Goal: Check status: Check status

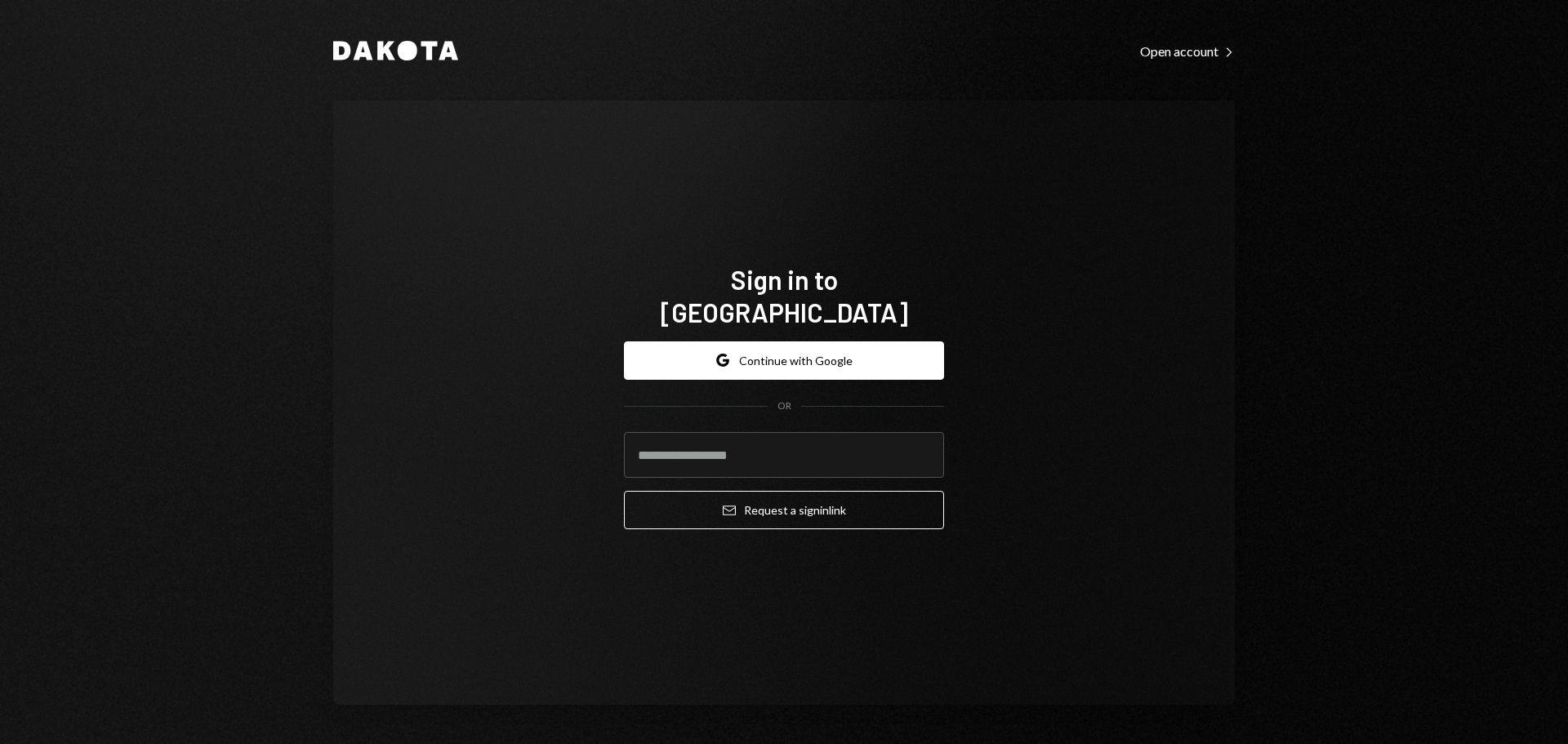
drag, startPoint x: 1245, startPoint y: 586, endPoint x: 1093, endPoint y: 540, distance: 158.8
click at [1241, 583] on div "Dakota Open account Right Caret Sign in to Dakota Google Continue with Google O…" at bounding box center [784, 372] width 980 height 744
click at [782, 342] on button "Google Continue with Google" at bounding box center [783, 360] width 320 height 39
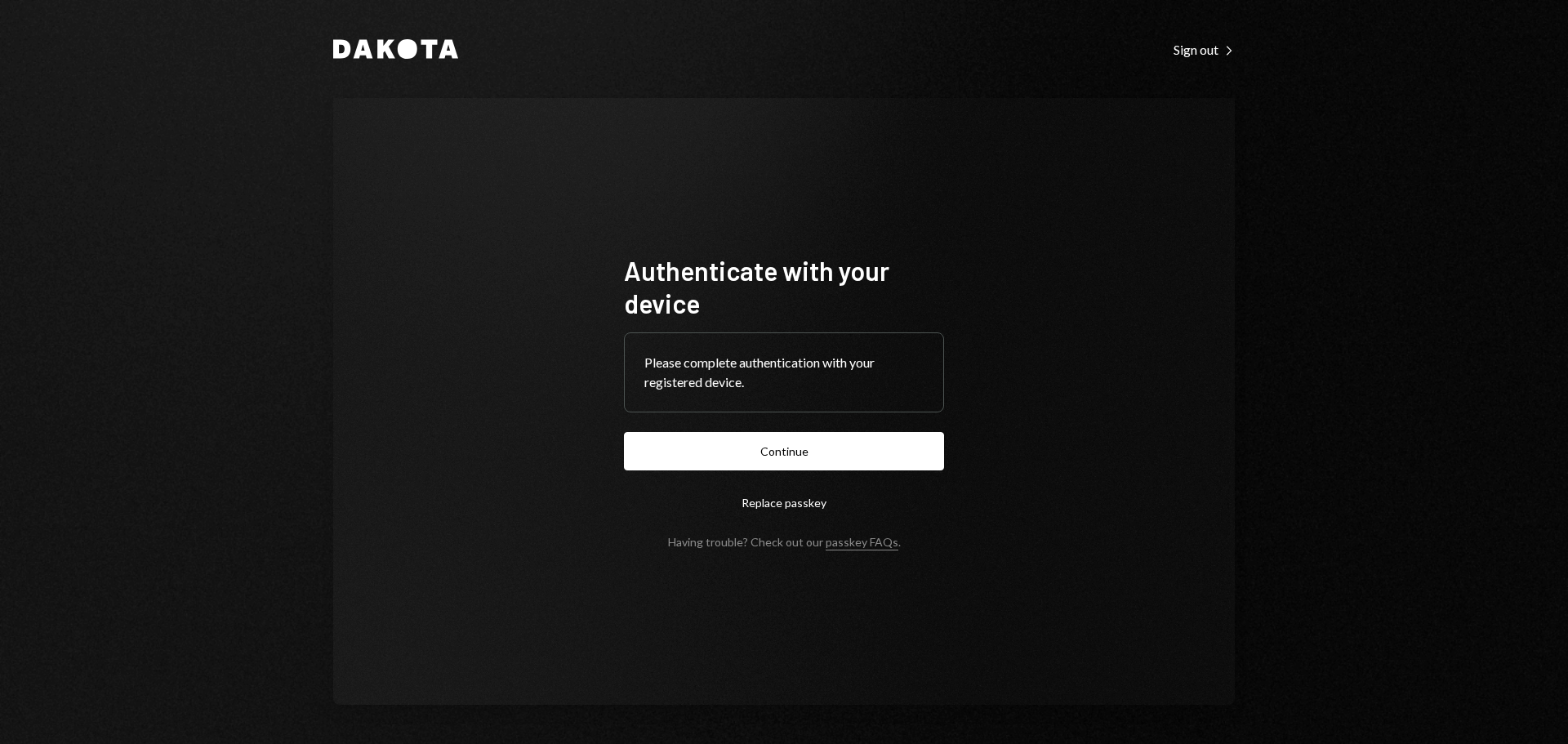
click at [809, 454] on button "Continue" at bounding box center [783, 451] width 320 height 39
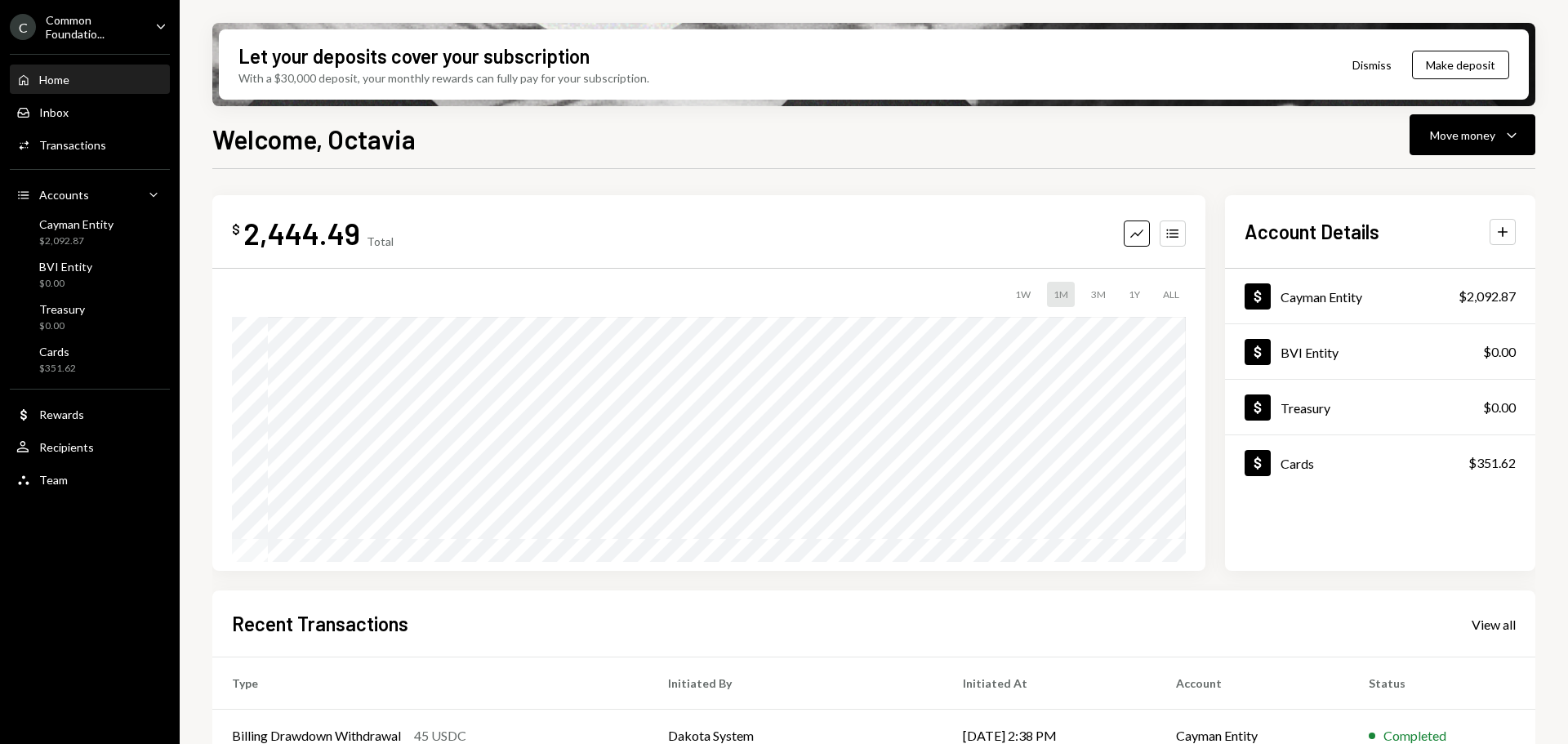
click at [135, 18] on div "Common Foundatio..." at bounding box center [94, 27] width 97 height 28
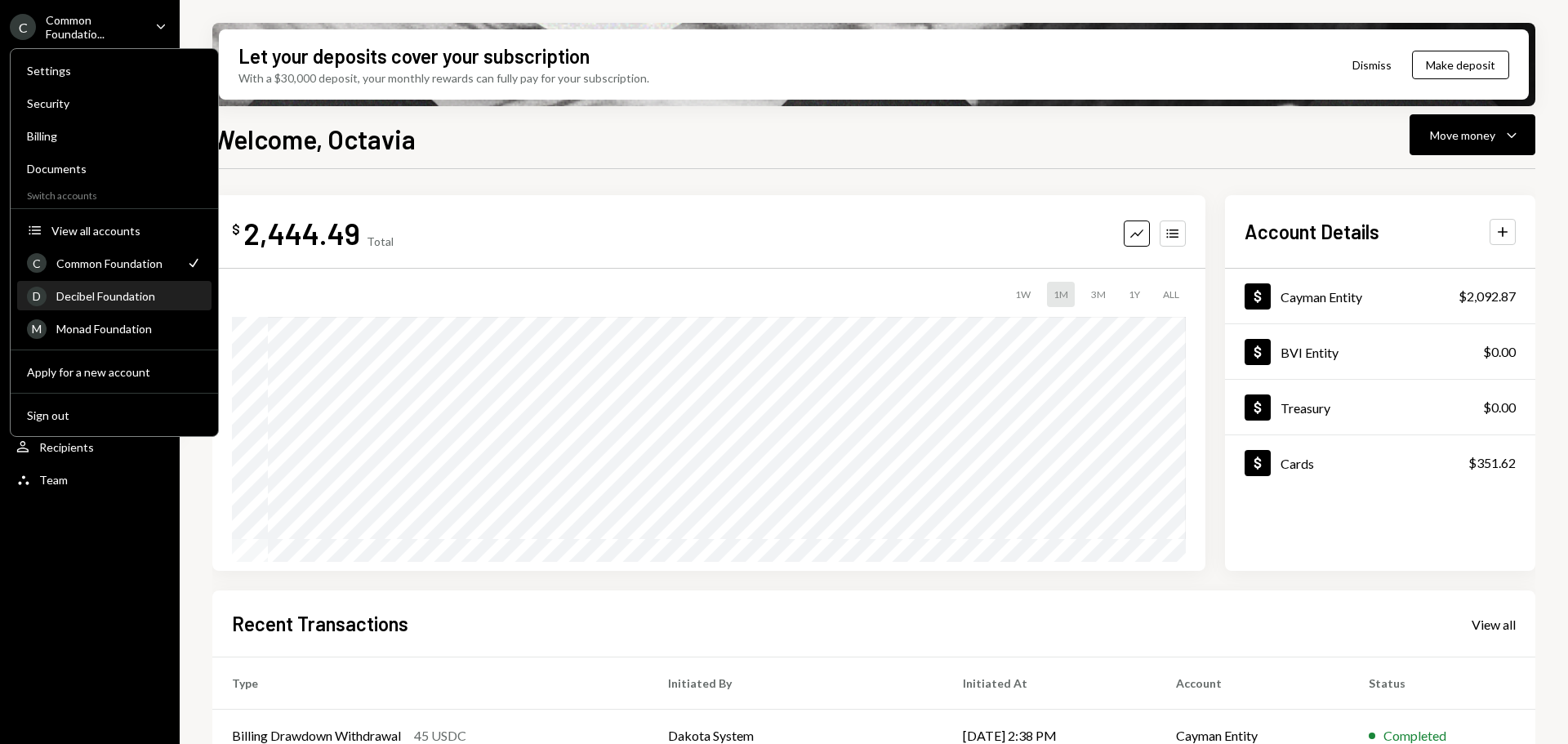
click at [89, 303] on div "D Decibel Foundation" at bounding box center [114, 296] width 175 height 28
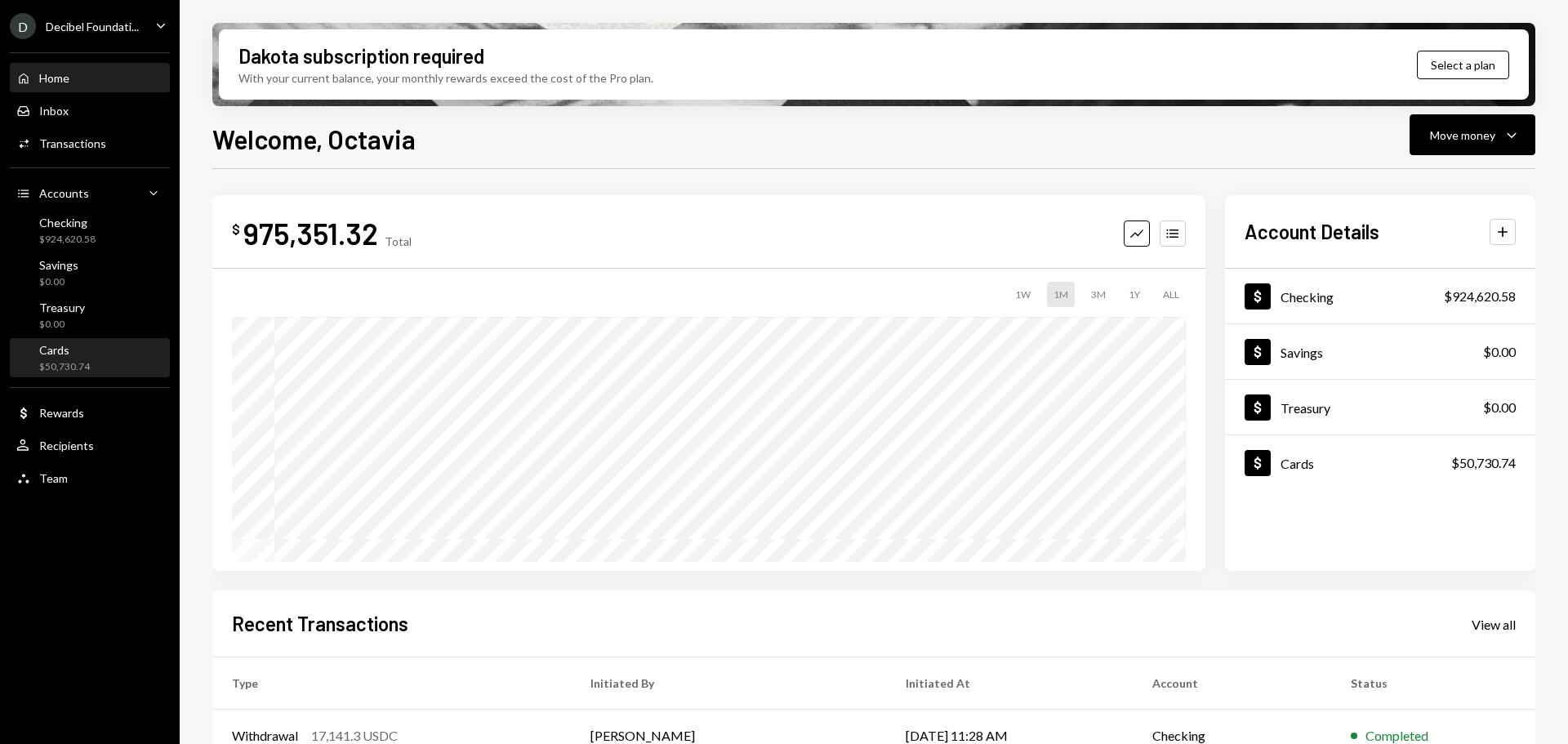
click at [86, 368] on div "$50,730.74" at bounding box center [65, 367] width 51 height 13
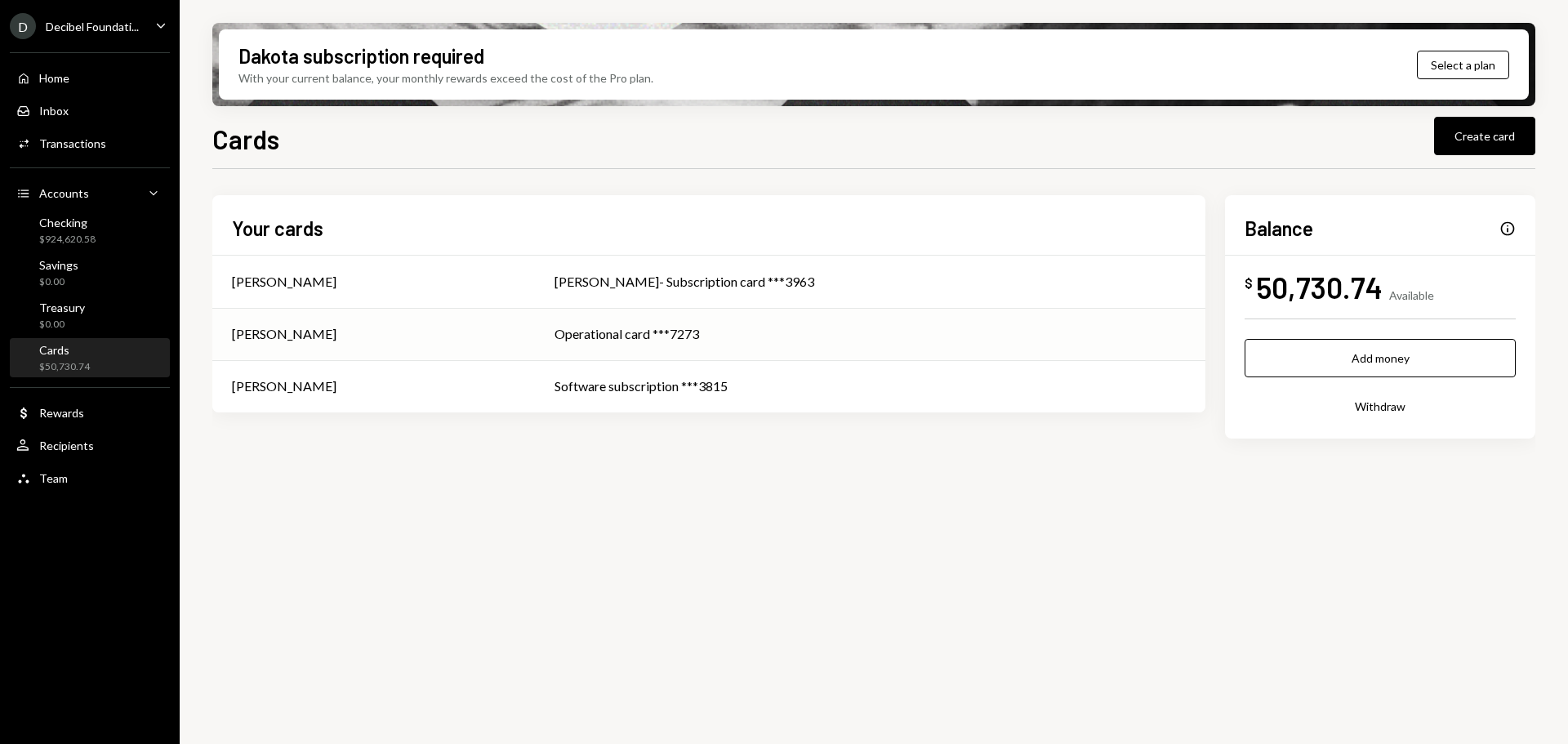
click at [535, 336] on td "[PERSON_NAME]" at bounding box center [374, 334] width 323 height 52
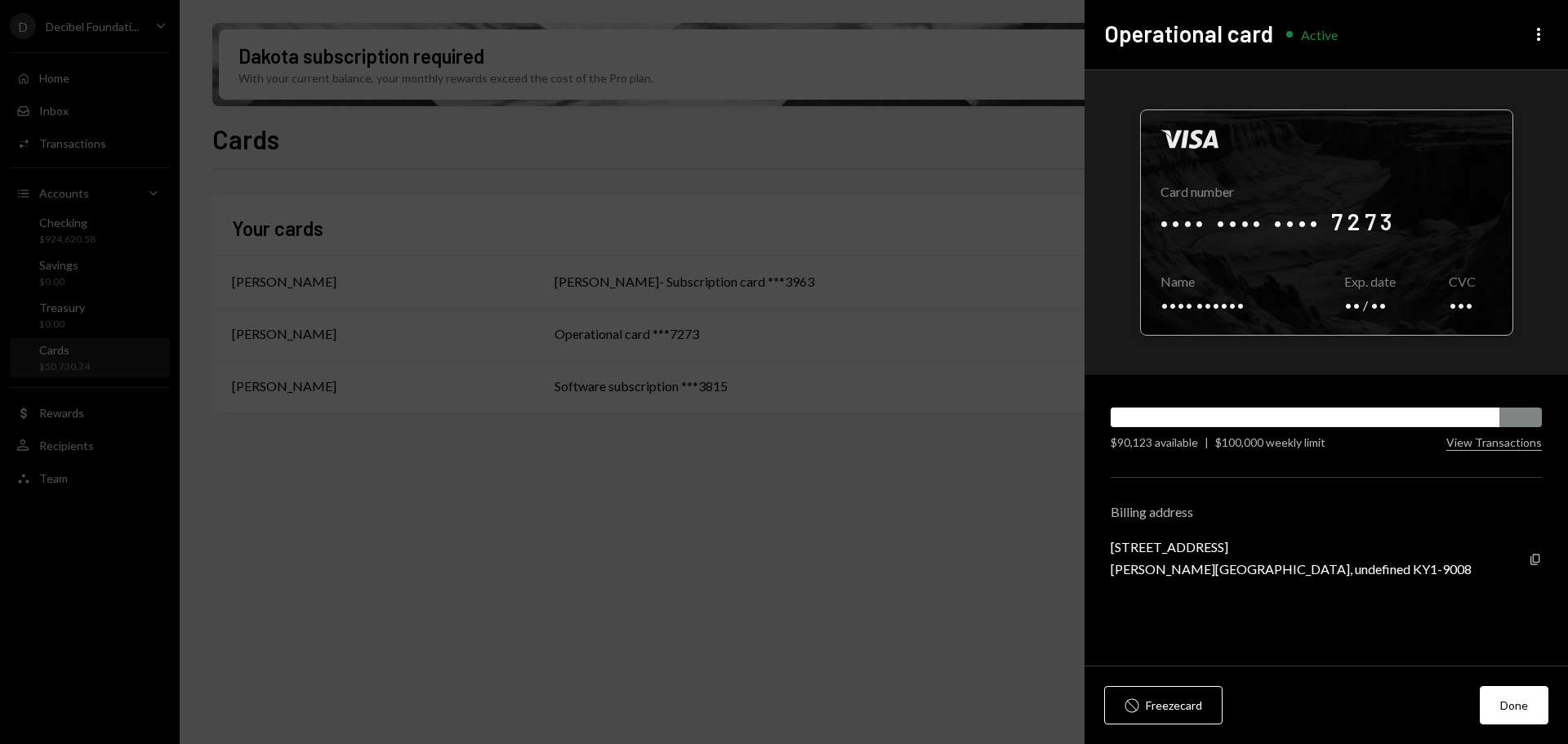
click at [1379, 223] on div at bounding box center [1326, 222] width 372 height 225
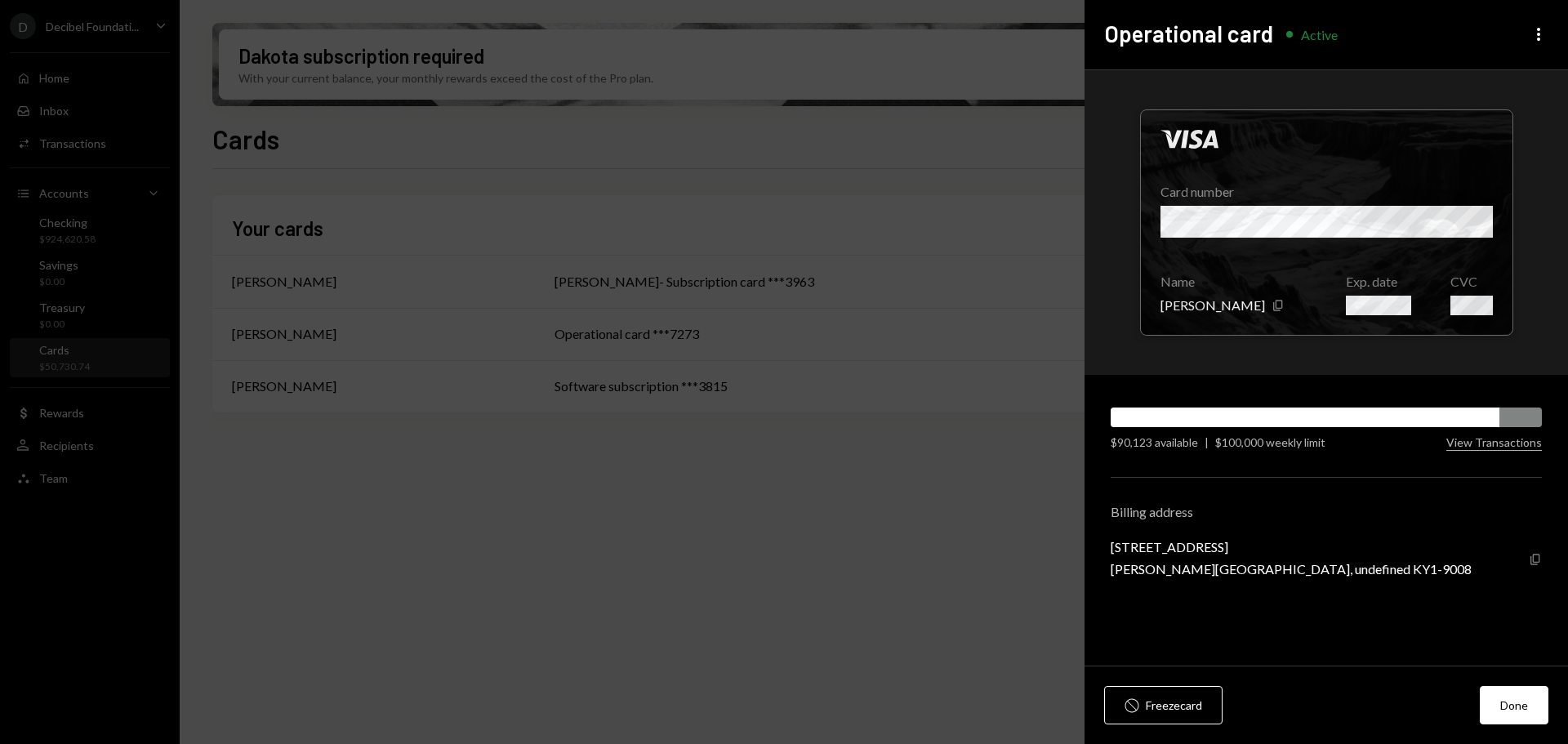
click at [1541, 561] on icon "Copy" at bounding box center [1535, 559] width 13 height 13
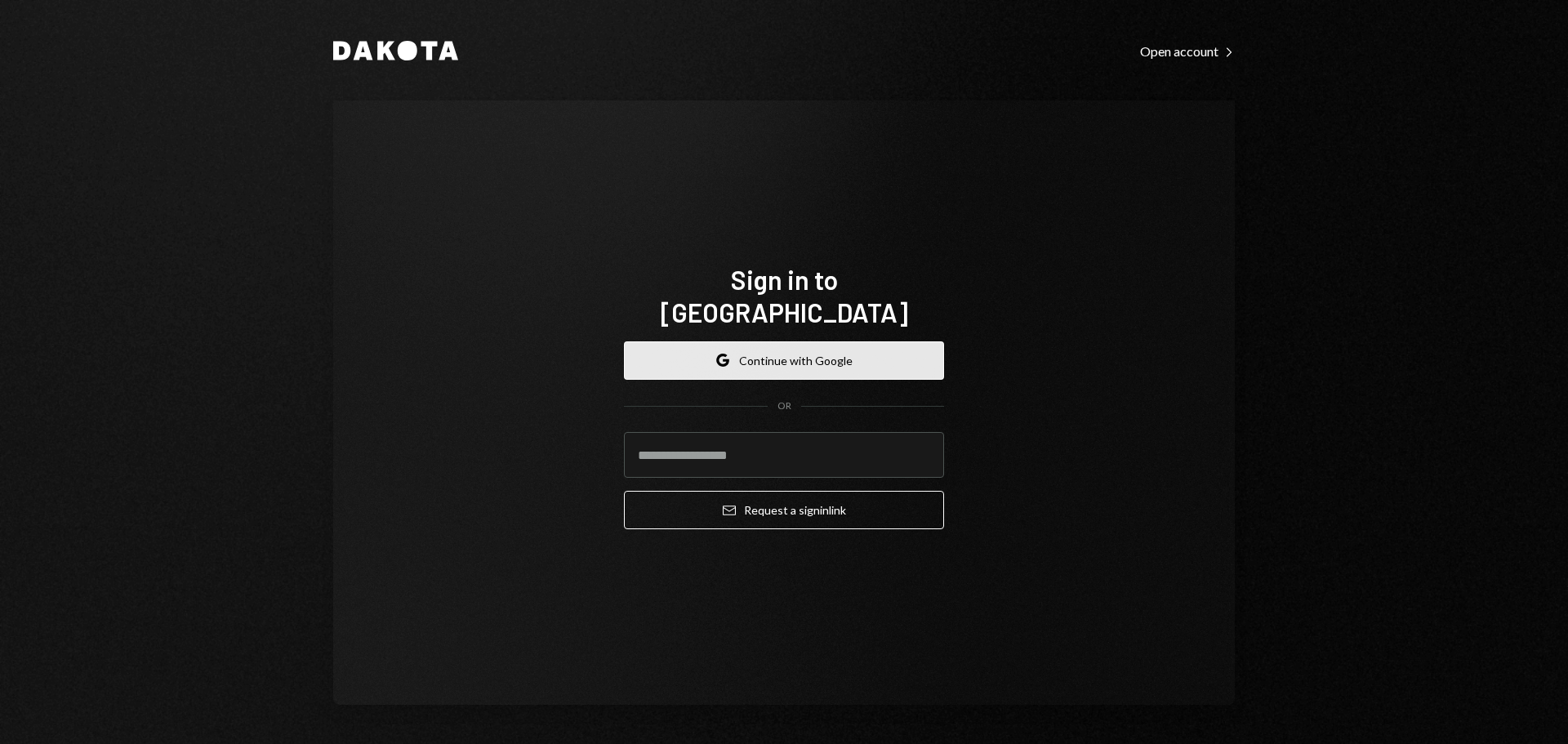
click at [750, 350] on button "Google Continue with Google" at bounding box center [783, 360] width 320 height 39
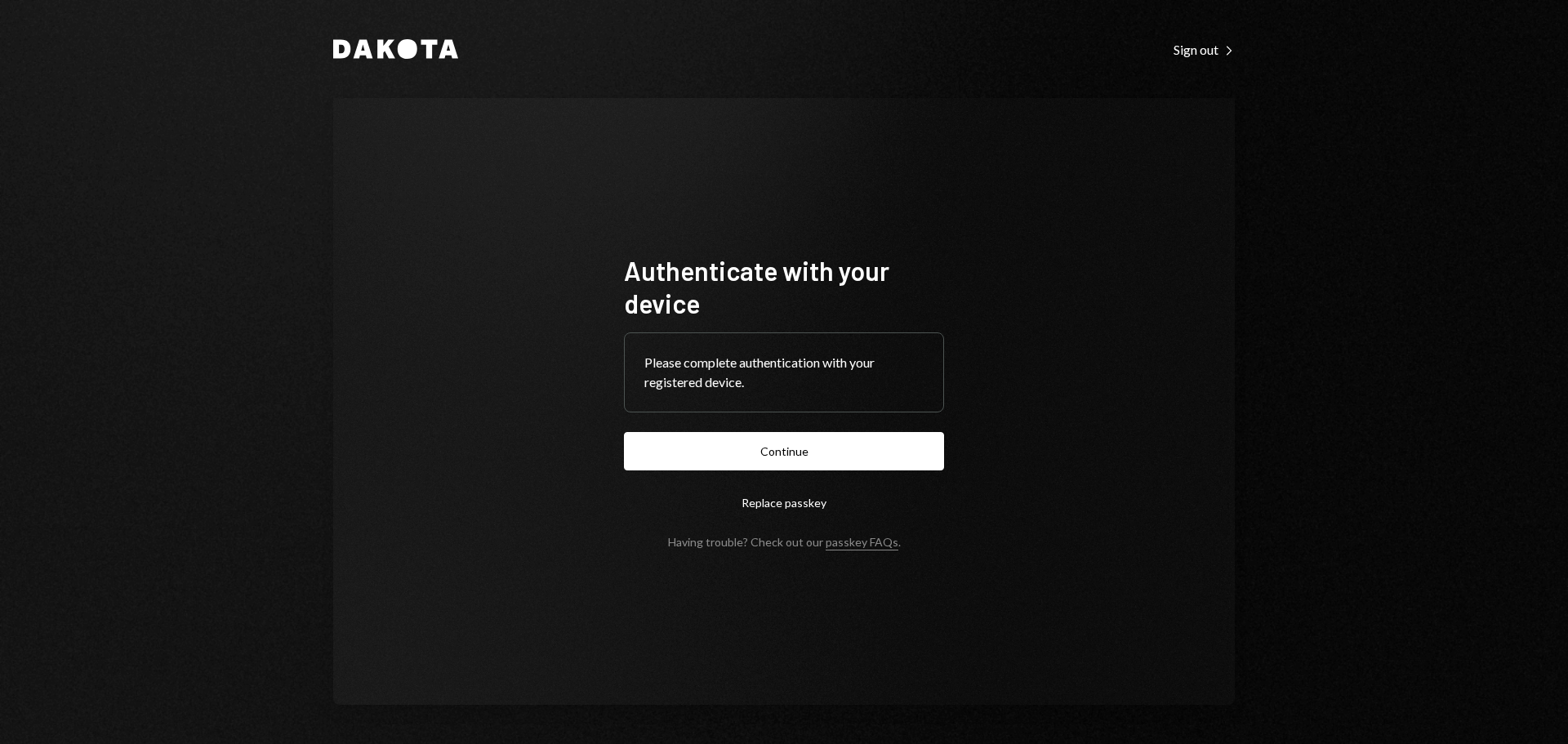
click at [787, 449] on button "Continue" at bounding box center [783, 451] width 320 height 39
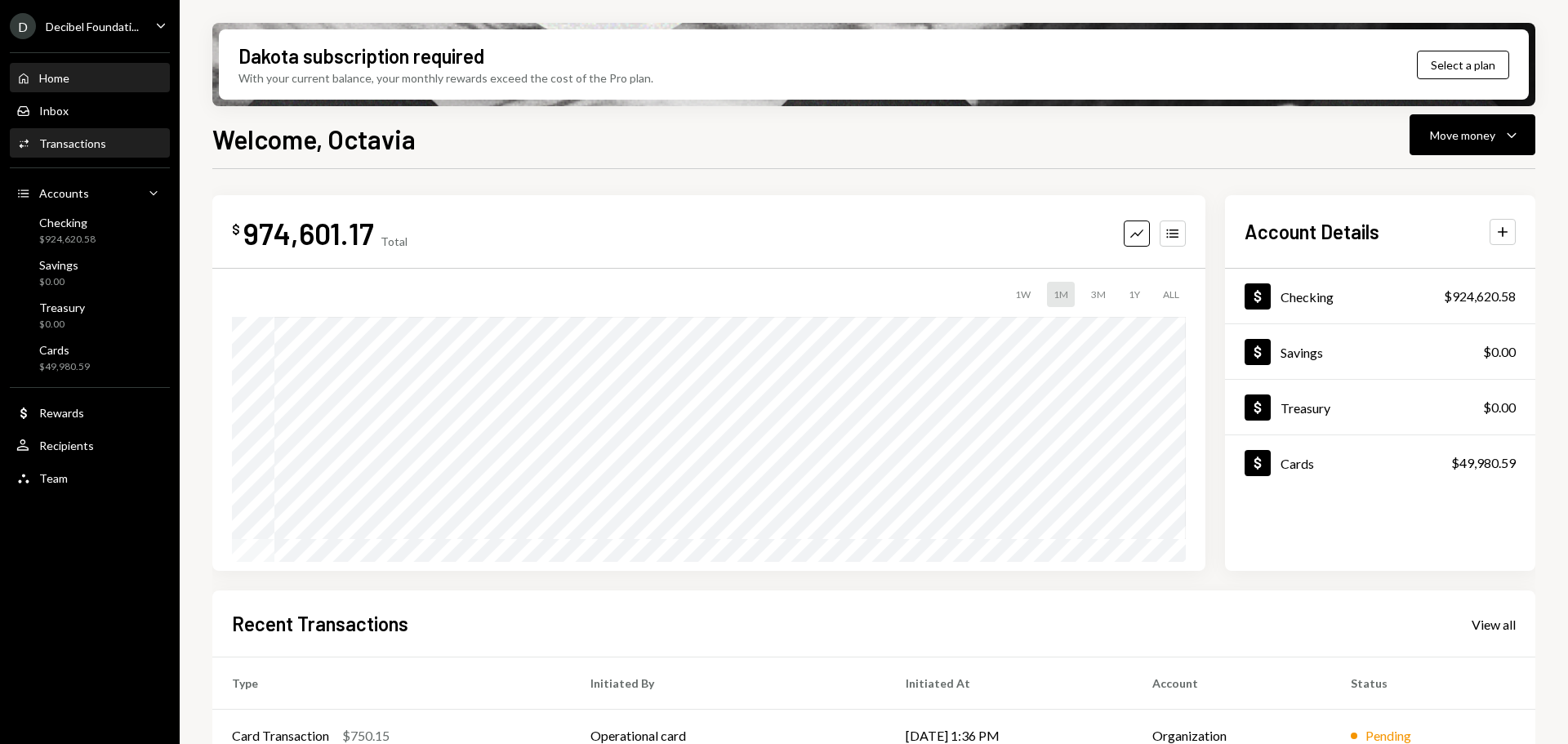
click at [71, 145] on div "Transactions" at bounding box center [73, 143] width 67 height 13
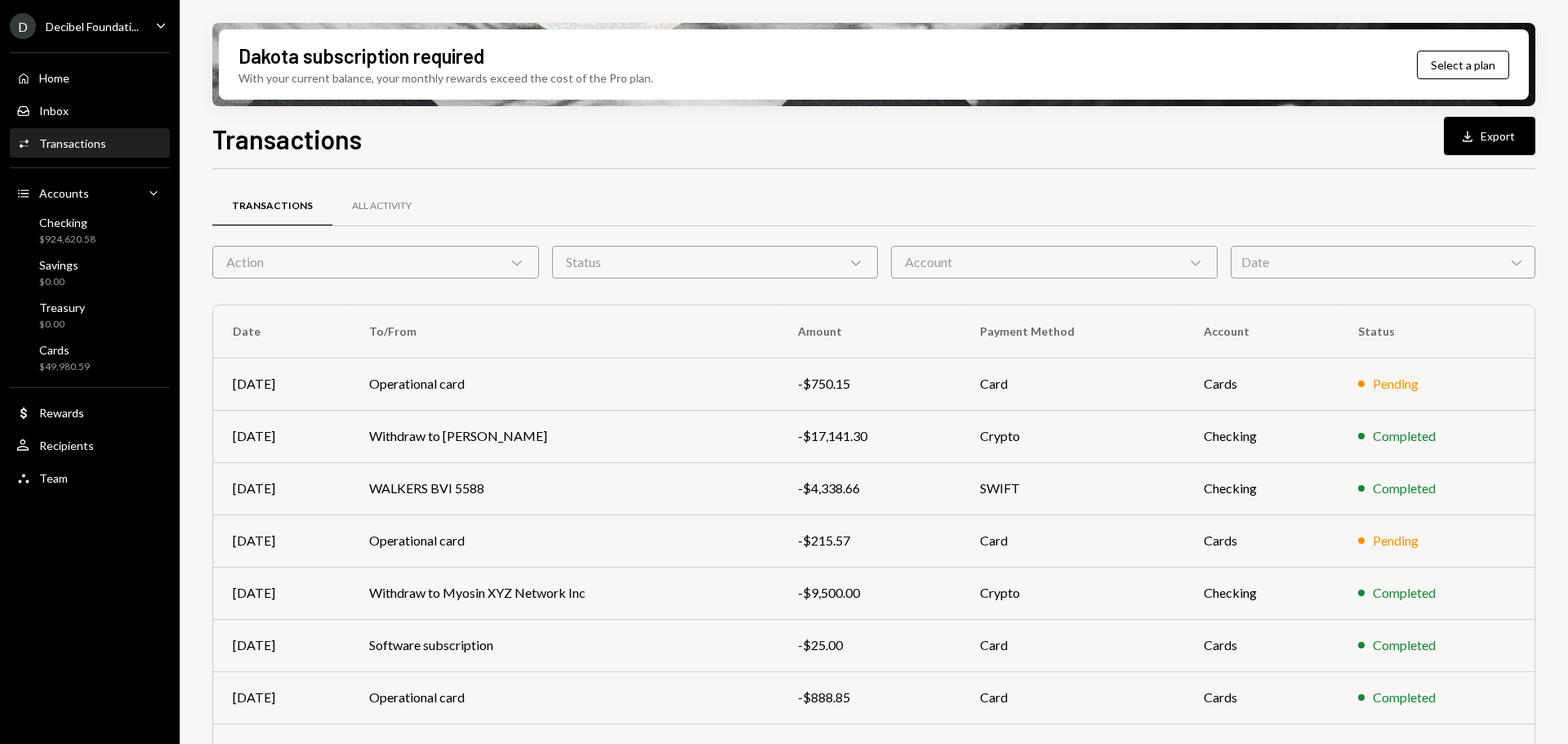
click at [151, 14] on div "D Decibel Foundati... Caret Down" at bounding box center [90, 26] width 180 height 26
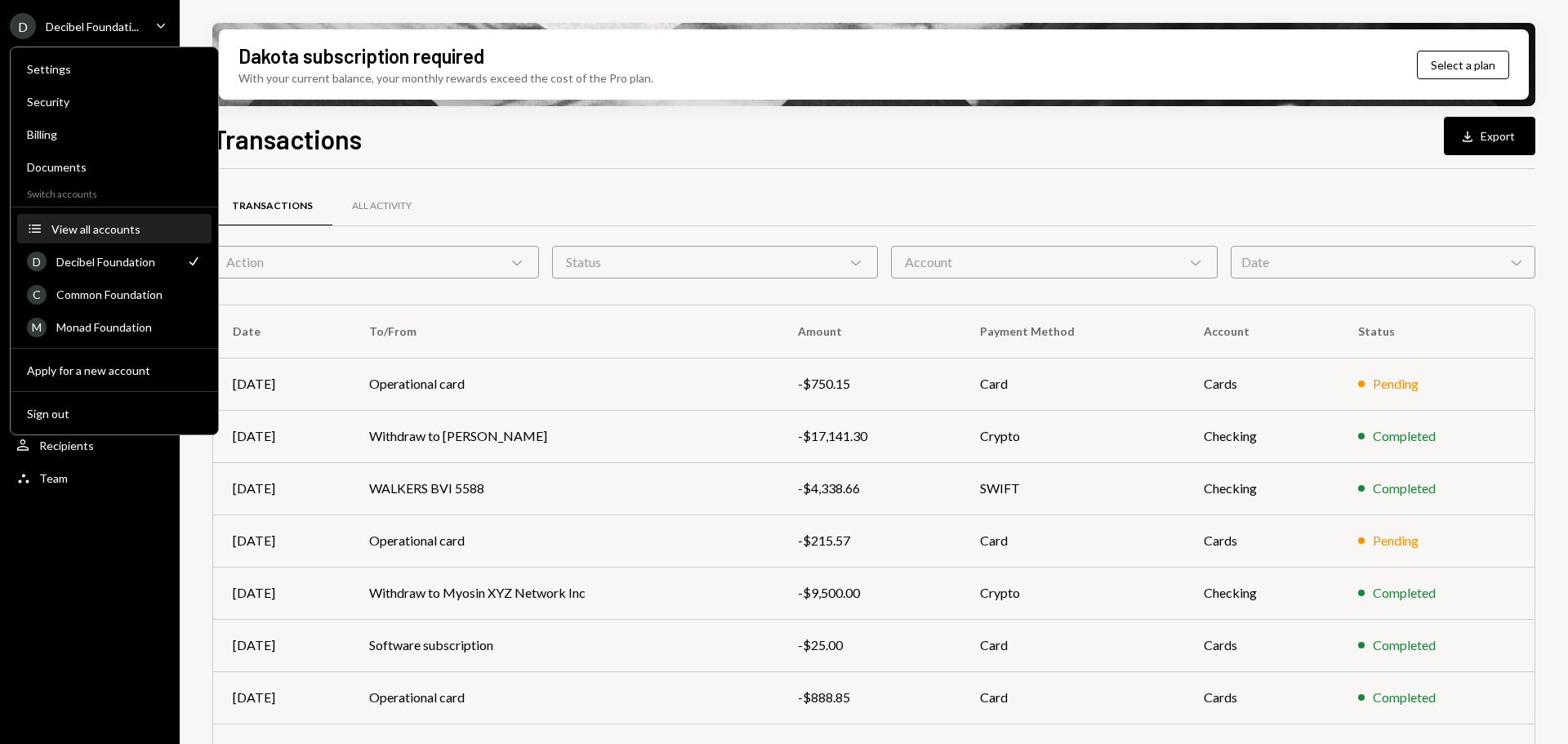
click at [69, 229] on div "View all accounts" at bounding box center [126, 229] width 151 height 13
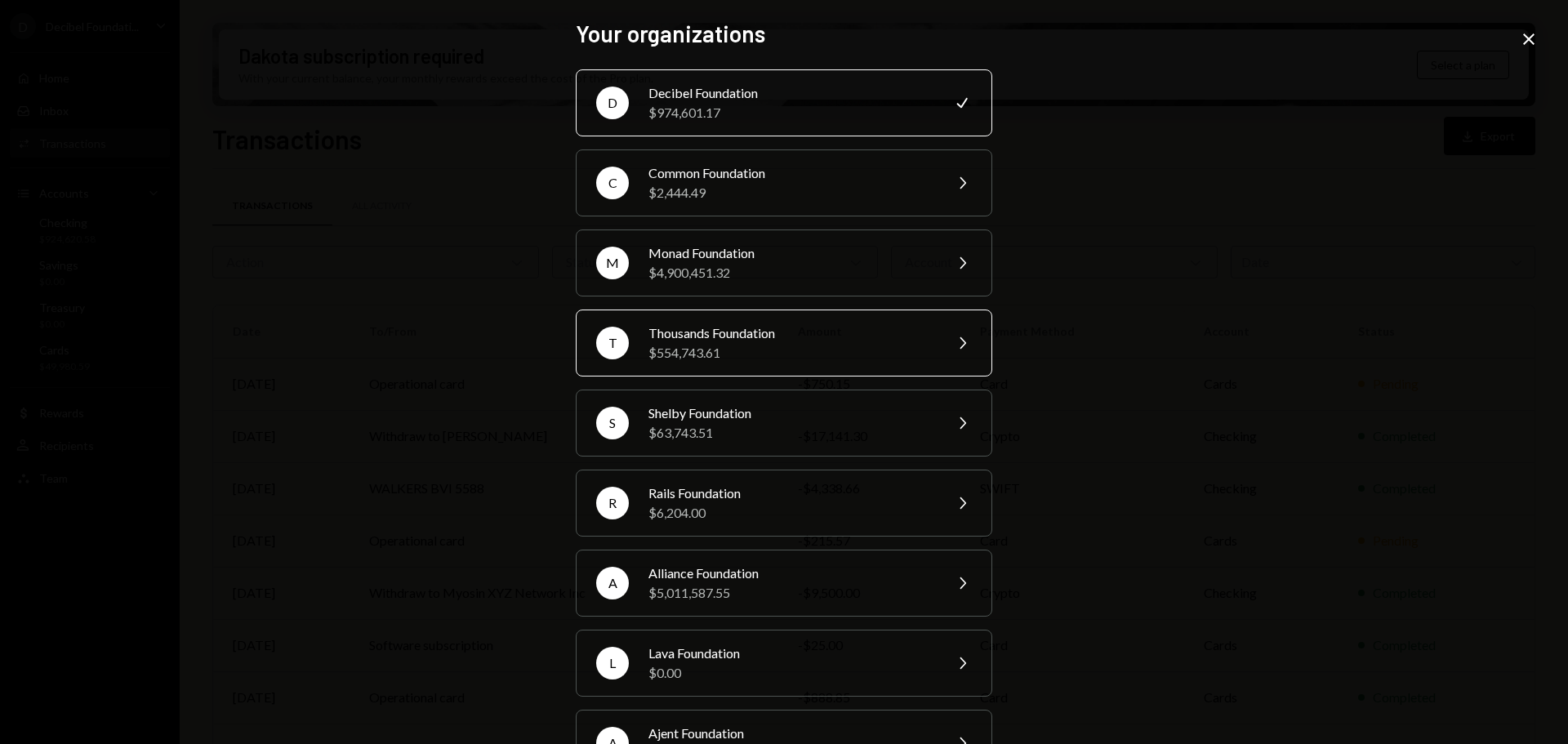
click at [762, 340] on div "Thousands Foundation" at bounding box center [790, 333] width 284 height 20
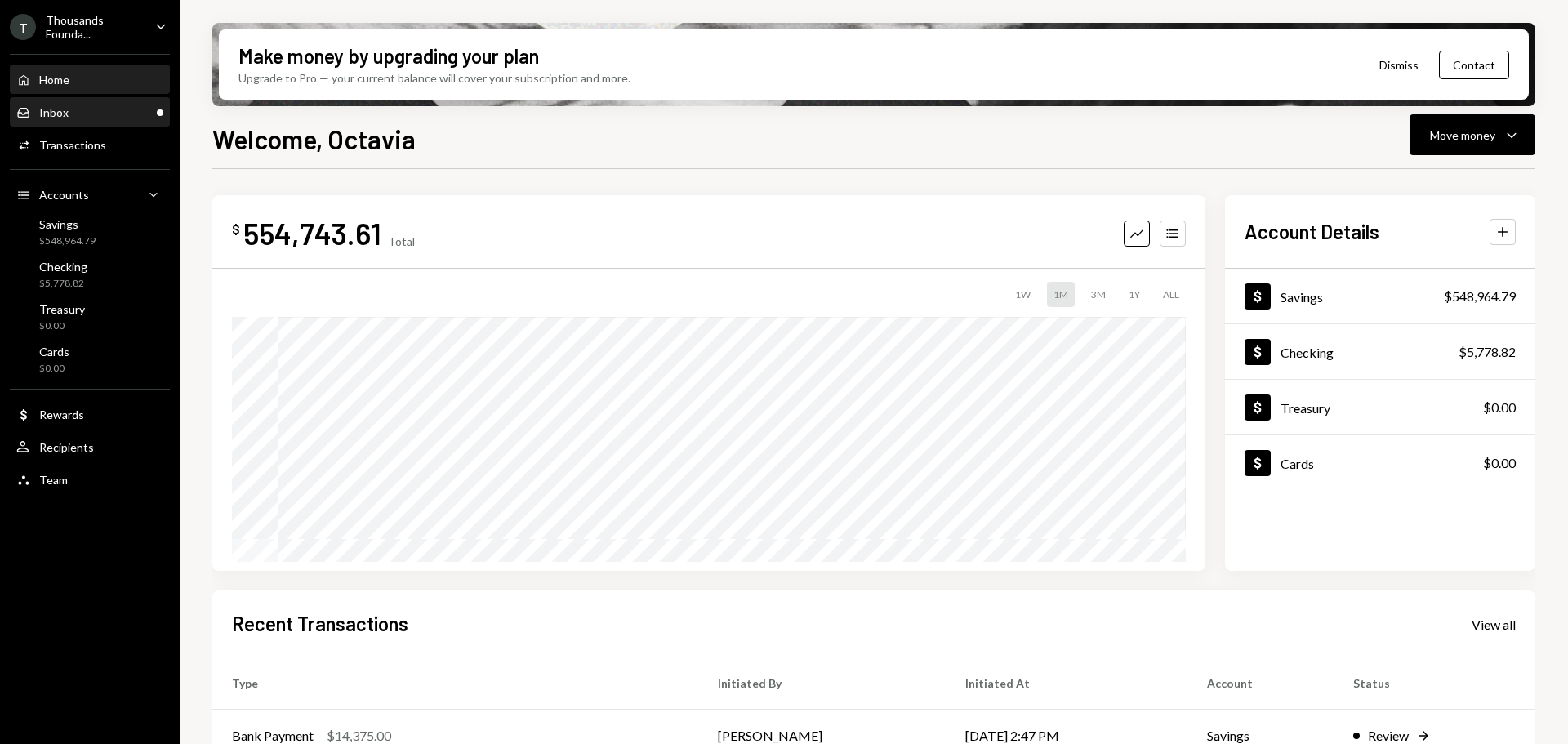
click at [152, 108] on div "Inbox Inbox" at bounding box center [90, 113] width 147 height 14
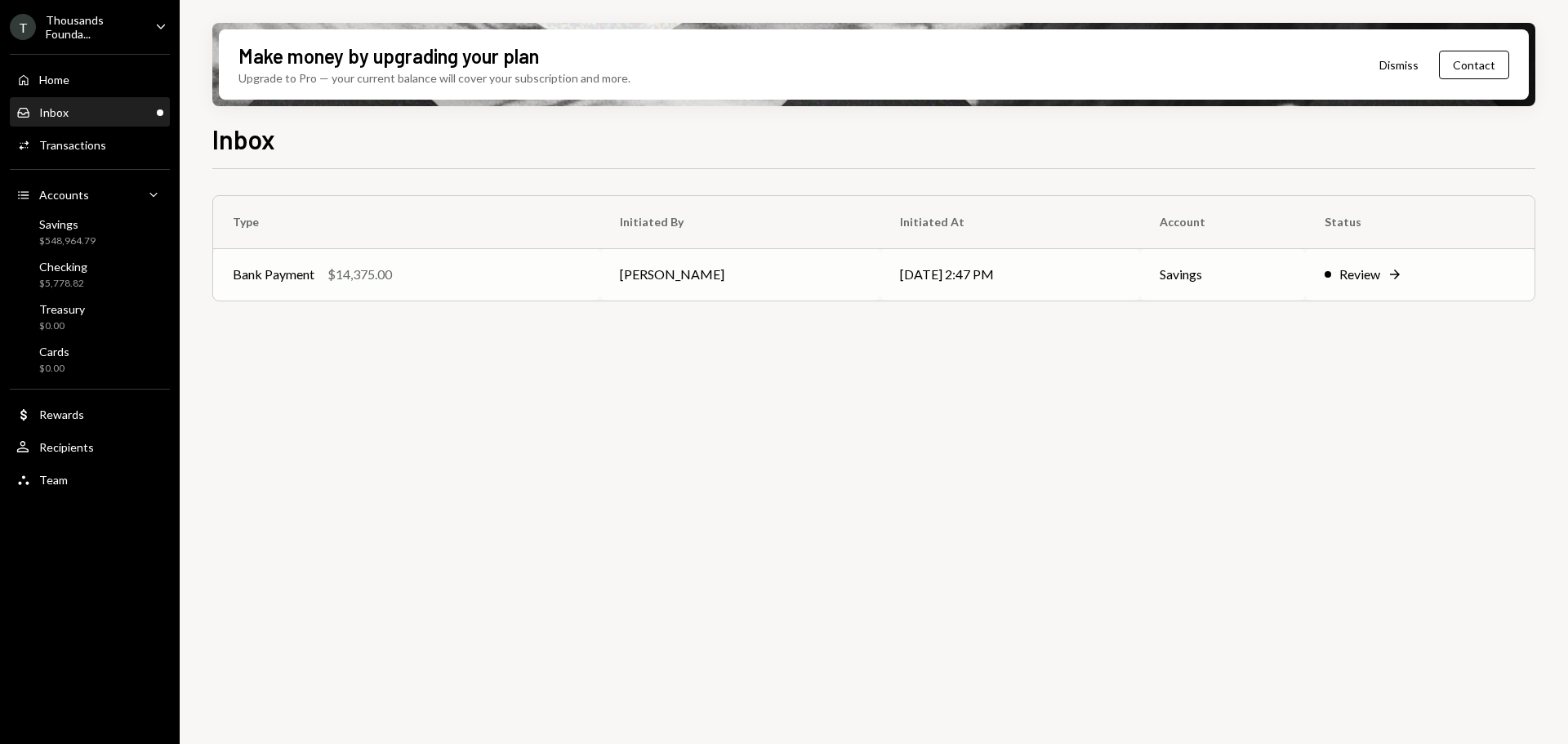
click at [442, 272] on div "Bank Payment $14,375.00" at bounding box center [407, 274] width 348 height 20
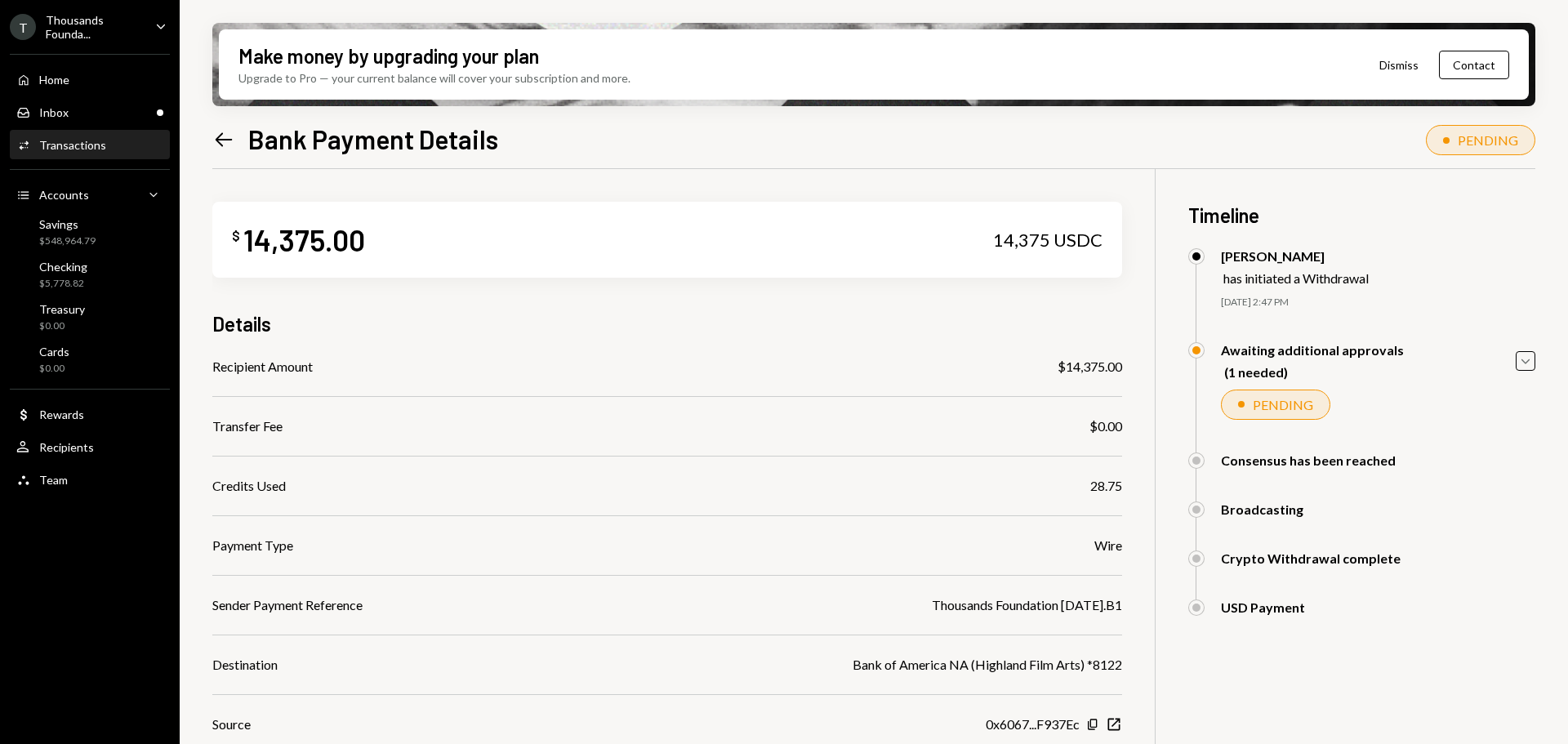
scroll to position [154, 0]
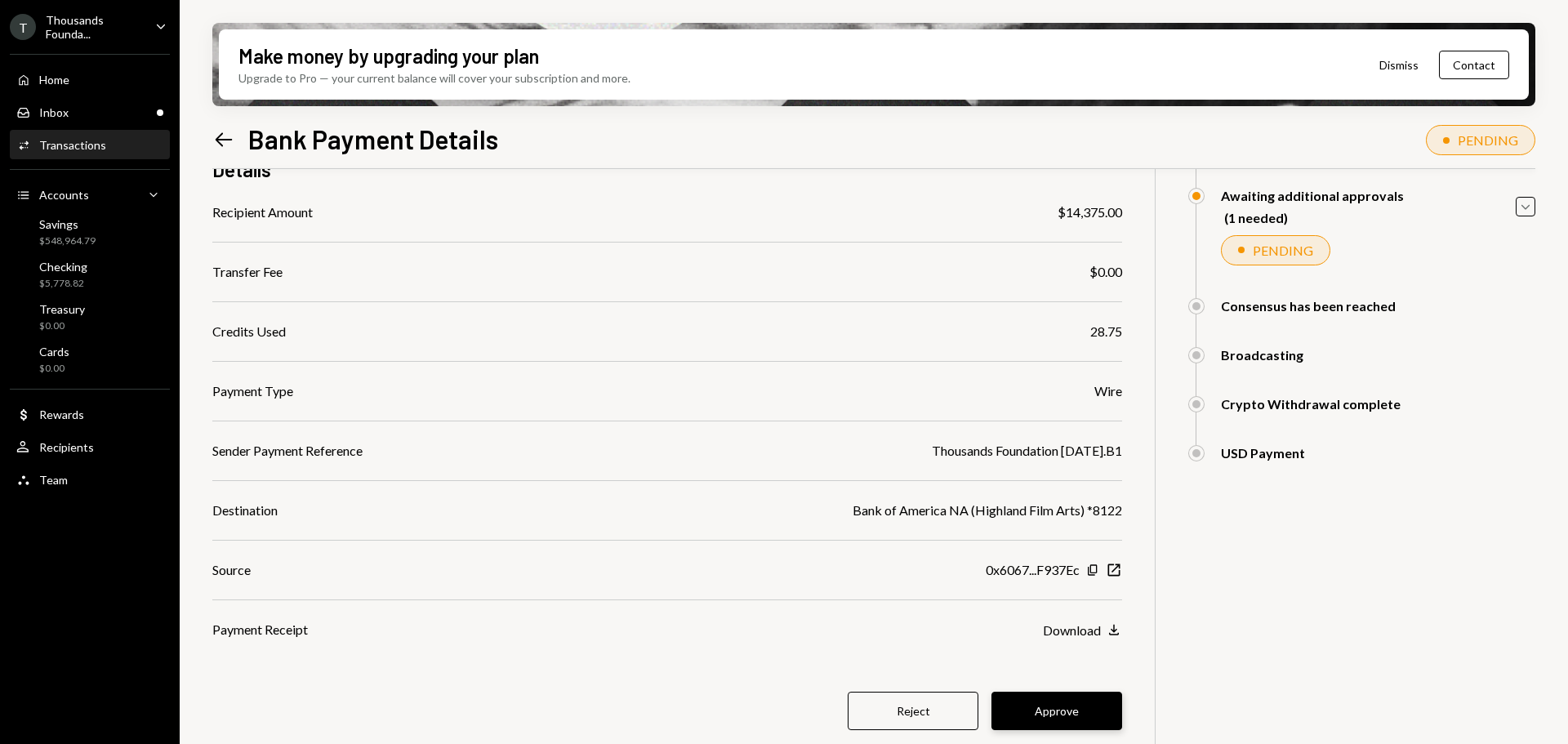
click at [1076, 715] on button "Approve" at bounding box center [1057, 711] width 131 height 39
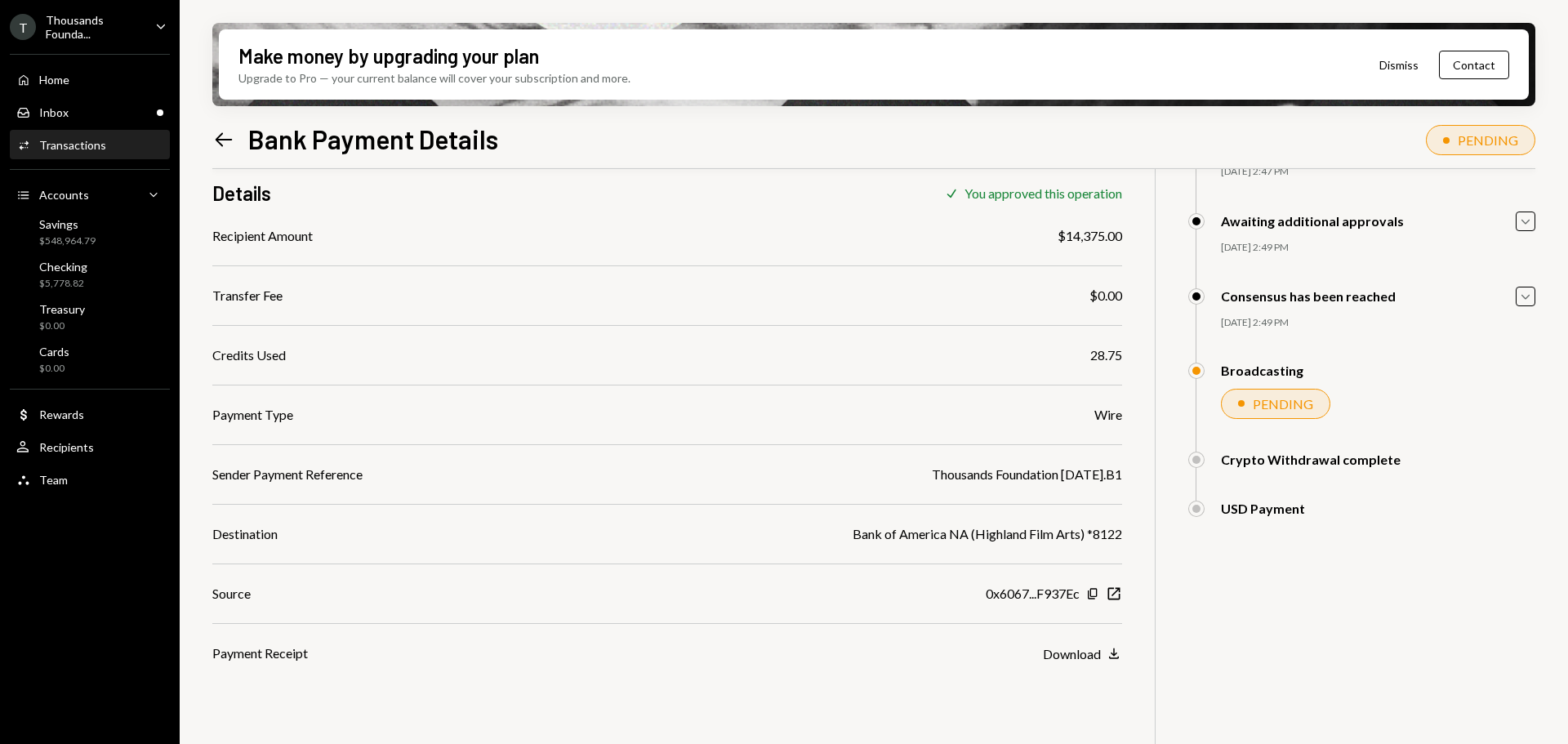
scroll to position [131, 0]
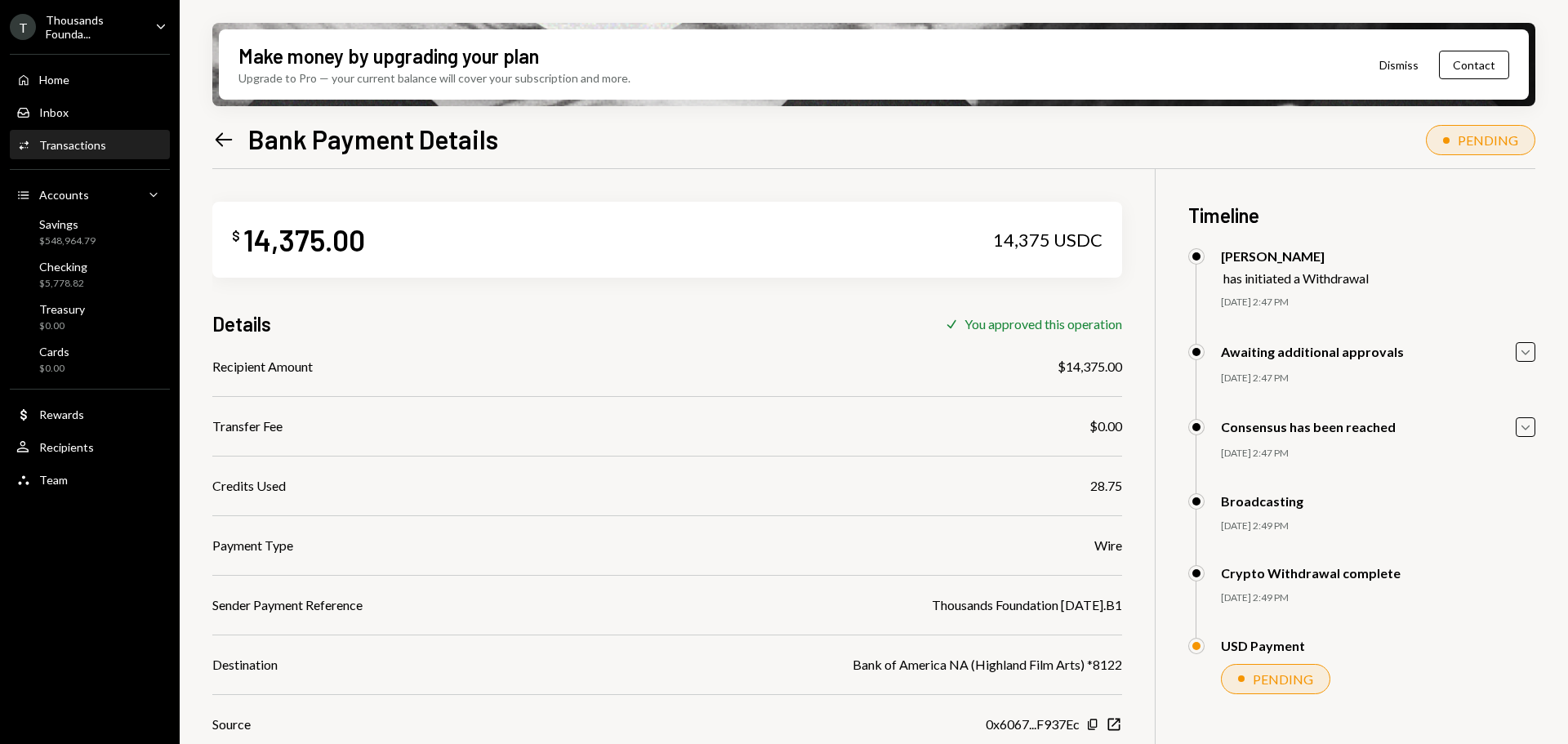
scroll to position [131, 0]
